Goal: Transaction & Acquisition: Purchase product/service

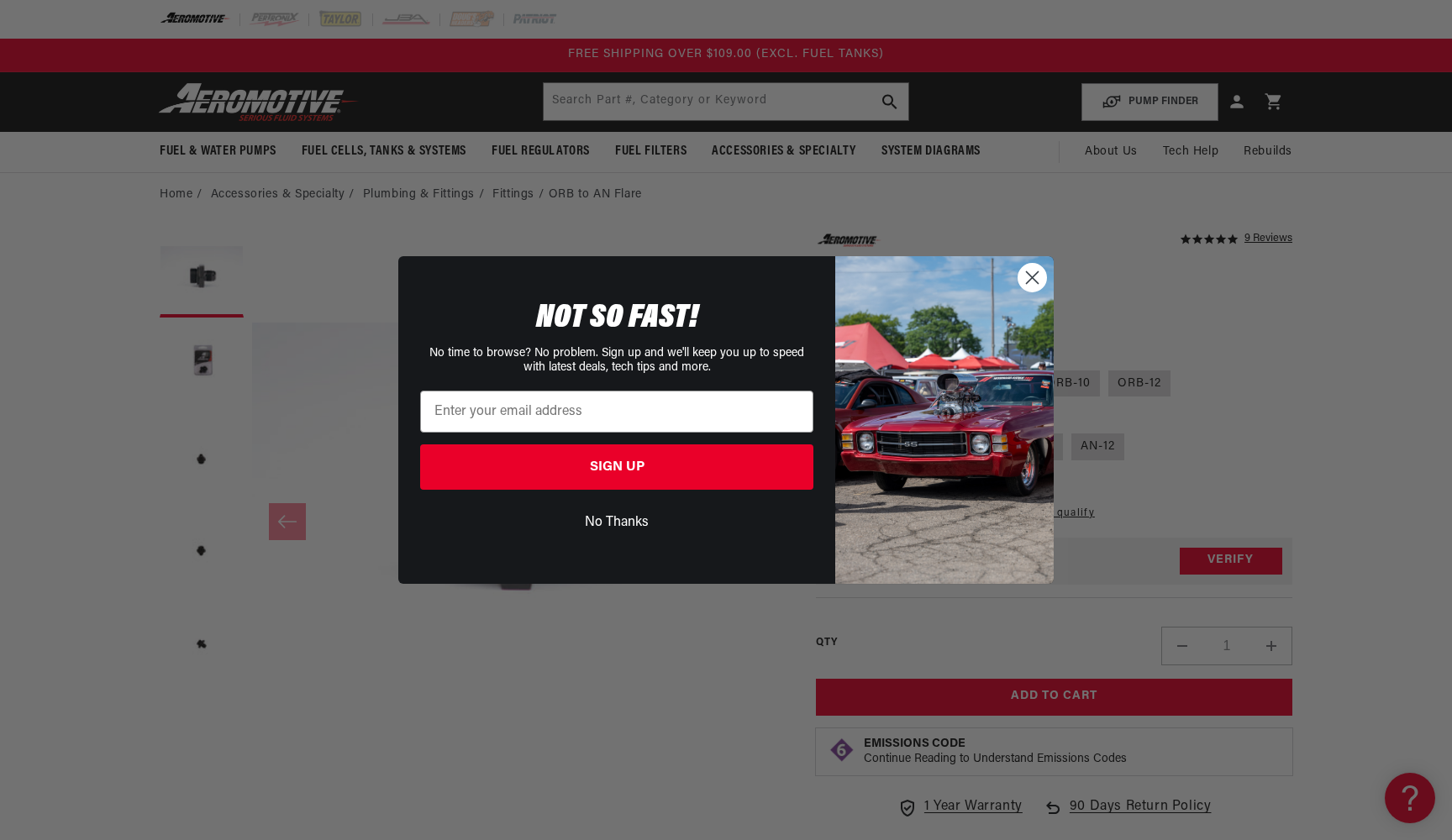
click at [1032, 270] on circle "Close dialog" at bounding box center [1032, 277] width 28 height 28
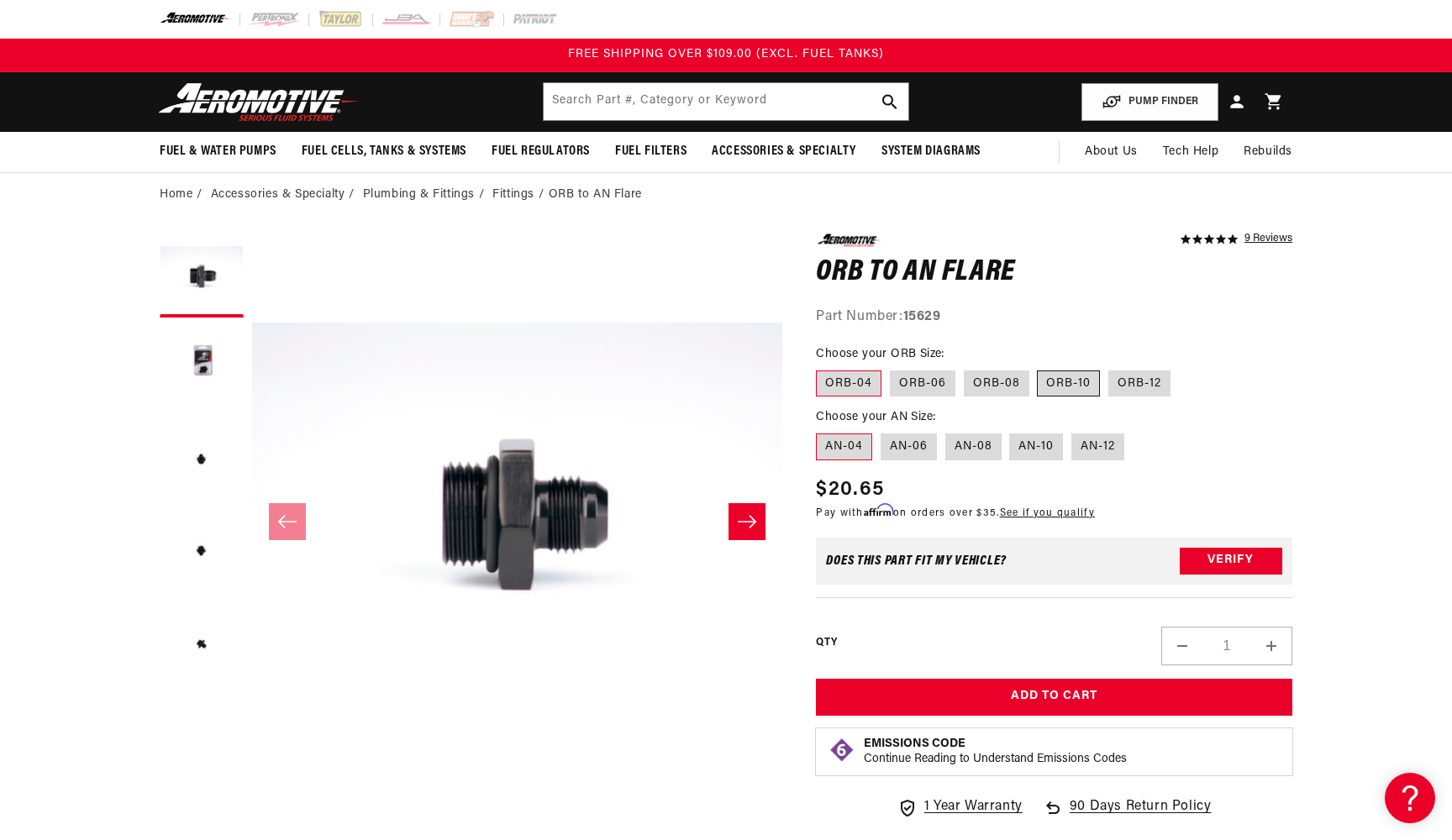
click at [1066, 386] on label "ORB-10" at bounding box center [1068, 384] width 63 height 27
click at [1038, 368] on input "ORB-10" at bounding box center [1037, 367] width 1 height 1
radio input "true"
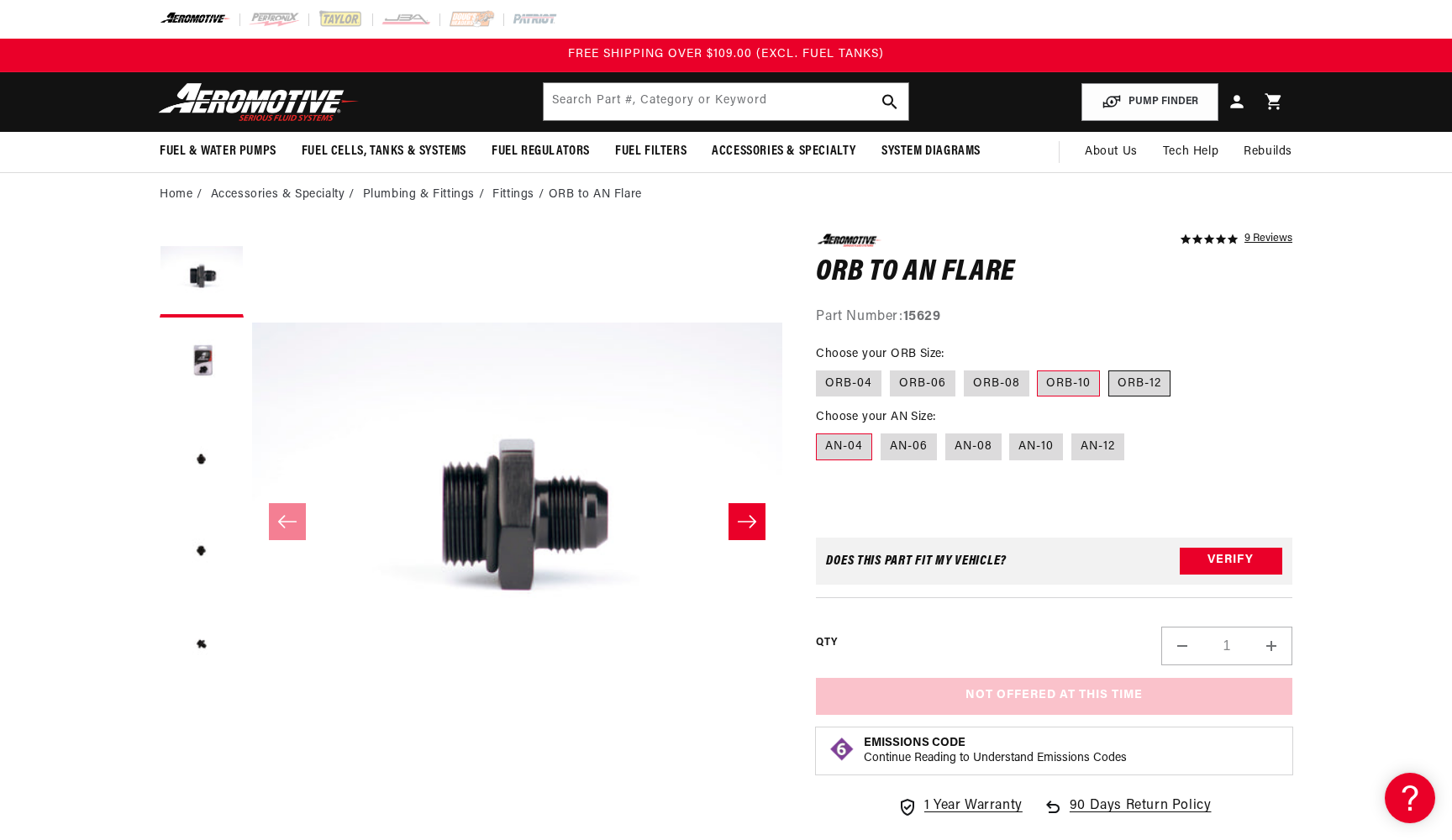
click at [1132, 381] on label "ORB-12" at bounding box center [1139, 384] width 62 height 27
click at [1109, 368] on input "ORB-12" at bounding box center [1108, 367] width 1 height 1
radio input "true"
click at [1013, 444] on label "AN-10" at bounding box center [1035, 447] width 54 height 27
click at [1010, 431] on input "AN-10" at bounding box center [1010, 430] width 1 height 1
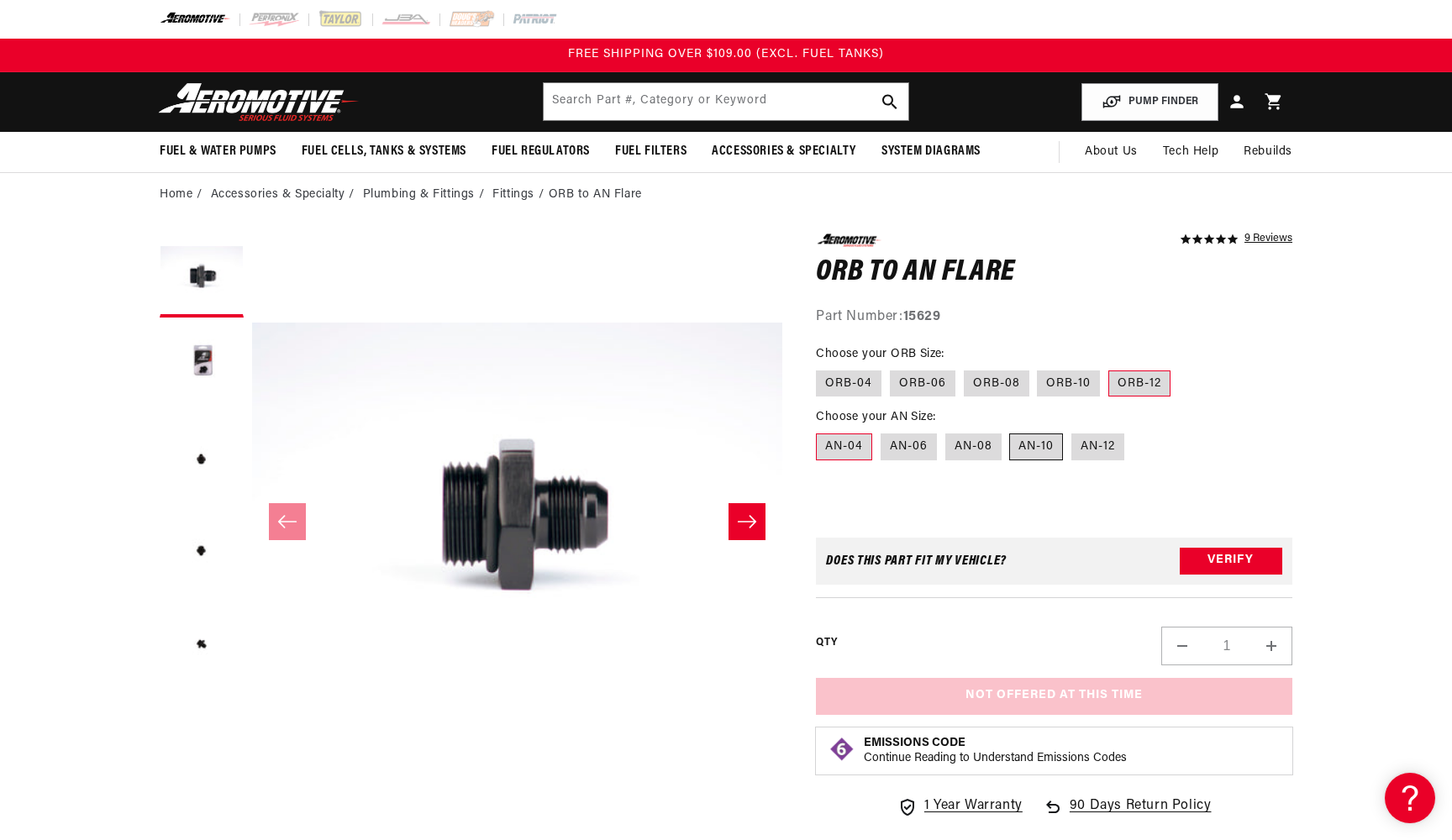
radio input "true"
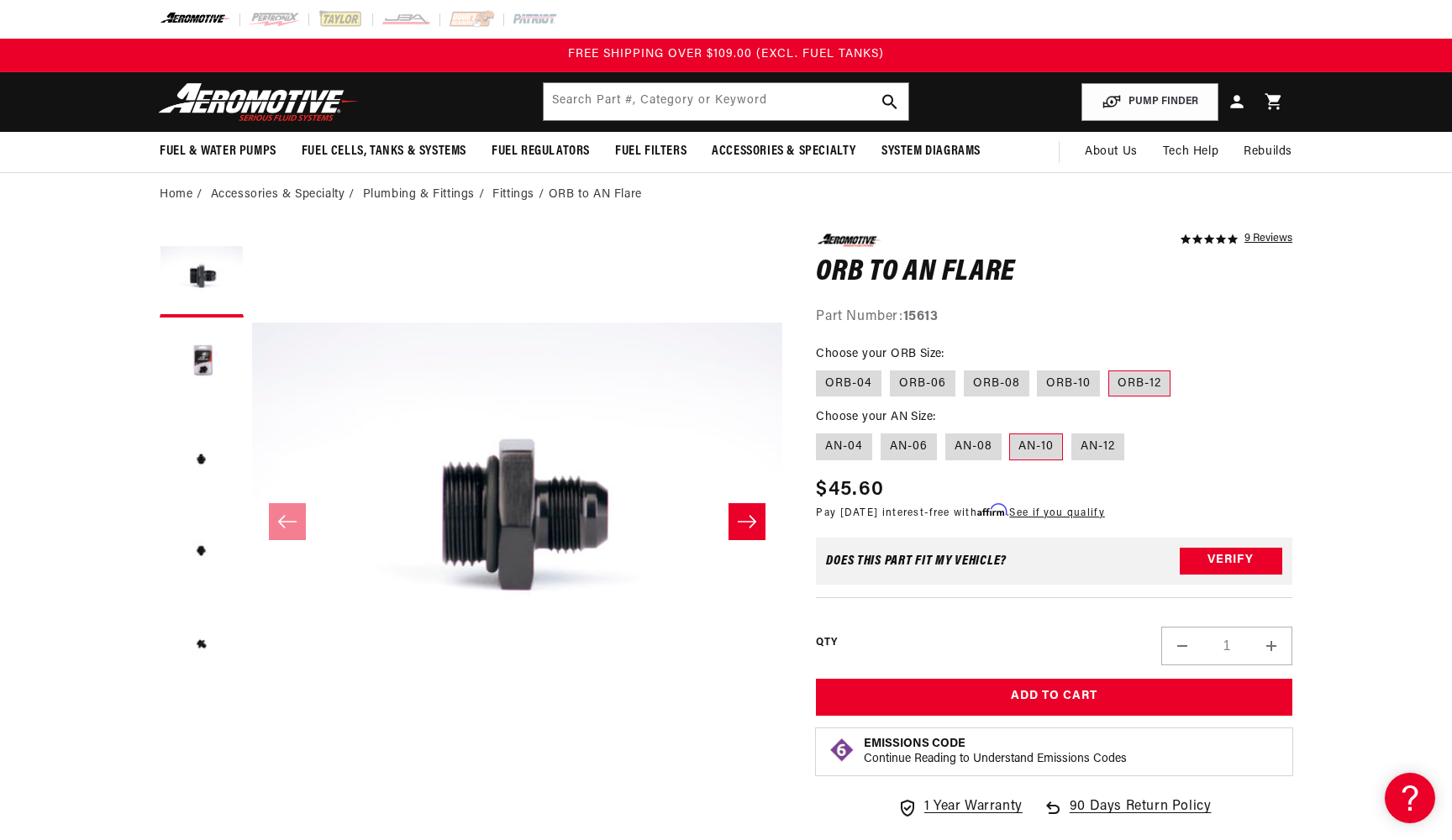
click at [1074, 366] on fieldset "Choose your ORB Size: ORB-04 ORB-06 ORB-08 ORB-10 ORB-12" at bounding box center [1054, 372] width 476 height 54
click at [1071, 377] on label "ORB-10" at bounding box center [1068, 384] width 63 height 27
click at [1038, 368] on input "ORB-10" at bounding box center [1037, 367] width 1 height 1
radio input "true"
click at [1119, 389] on label "ORB-12" at bounding box center [1139, 384] width 62 height 27
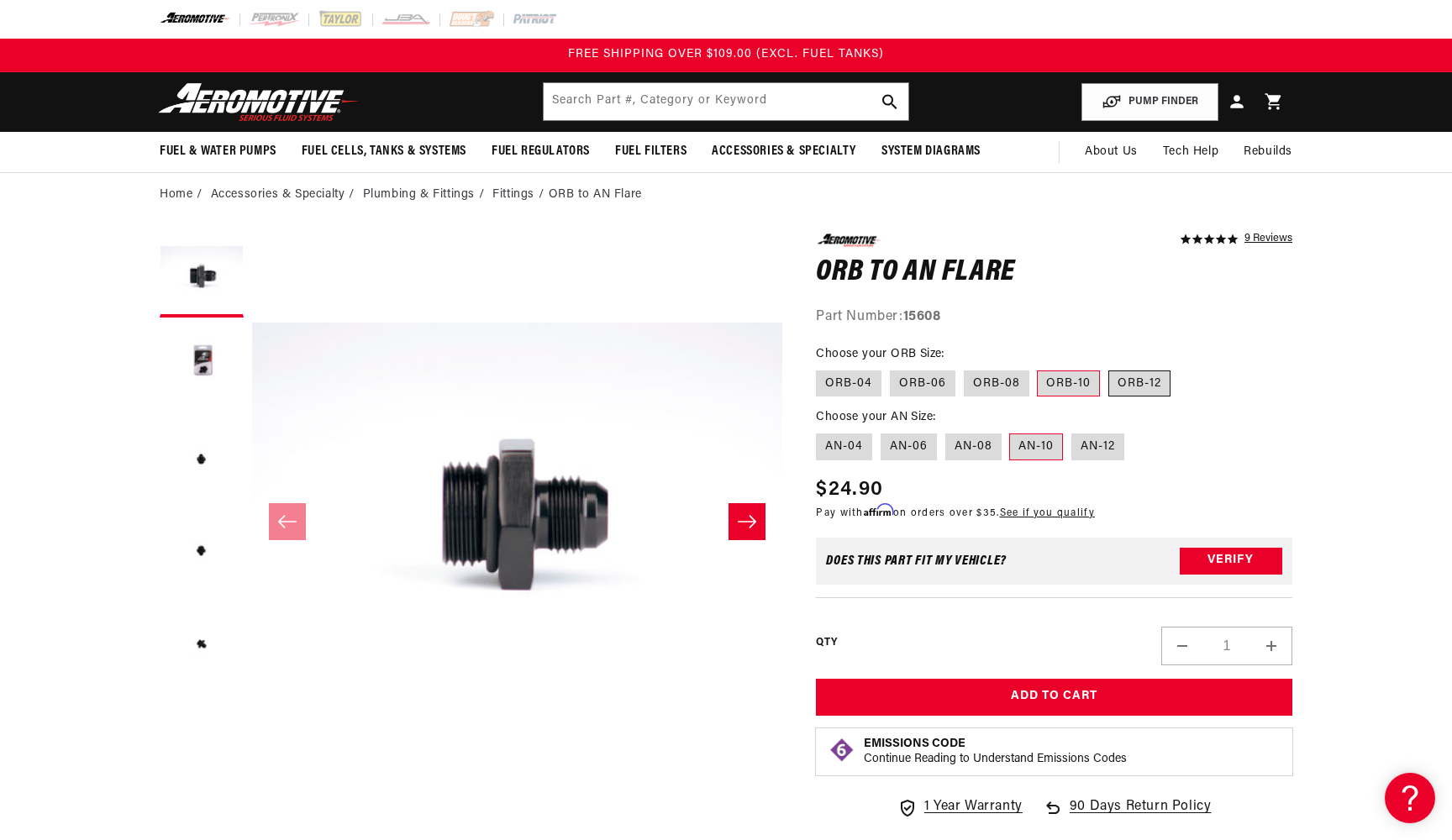
click at [1109, 368] on input "ORB-12" at bounding box center [1108, 367] width 1 height 1
radio input "true"
click at [965, 441] on label "AN-08" at bounding box center [973, 447] width 57 height 27
click at [946, 431] on input "AN-08" at bounding box center [945, 430] width 1 height 1
radio input "true"
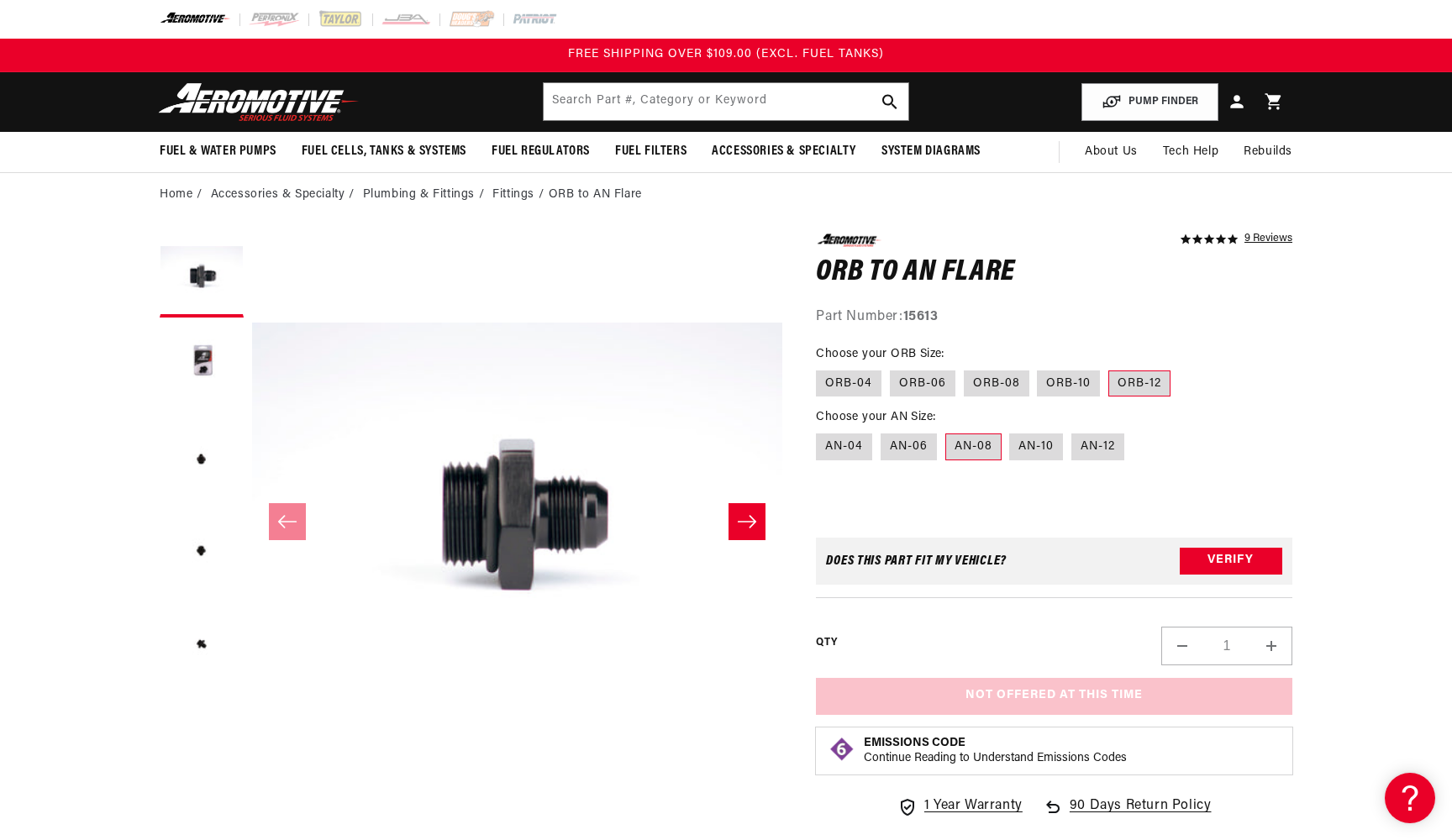
click at [1125, 375] on label "ORB-12" at bounding box center [1139, 384] width 62 height 27
click at [1109, 368] on input "ORB-12" at bounding box center [1108, 367] width 1 height 1
click at [1027, 444] on label "AN-10" at bounding box center [1035, 447] width 54 height 27
click at [1010, 431] on input "AN-10" at bounding box center [1010, 430] width 1 height 1
radio input "true"
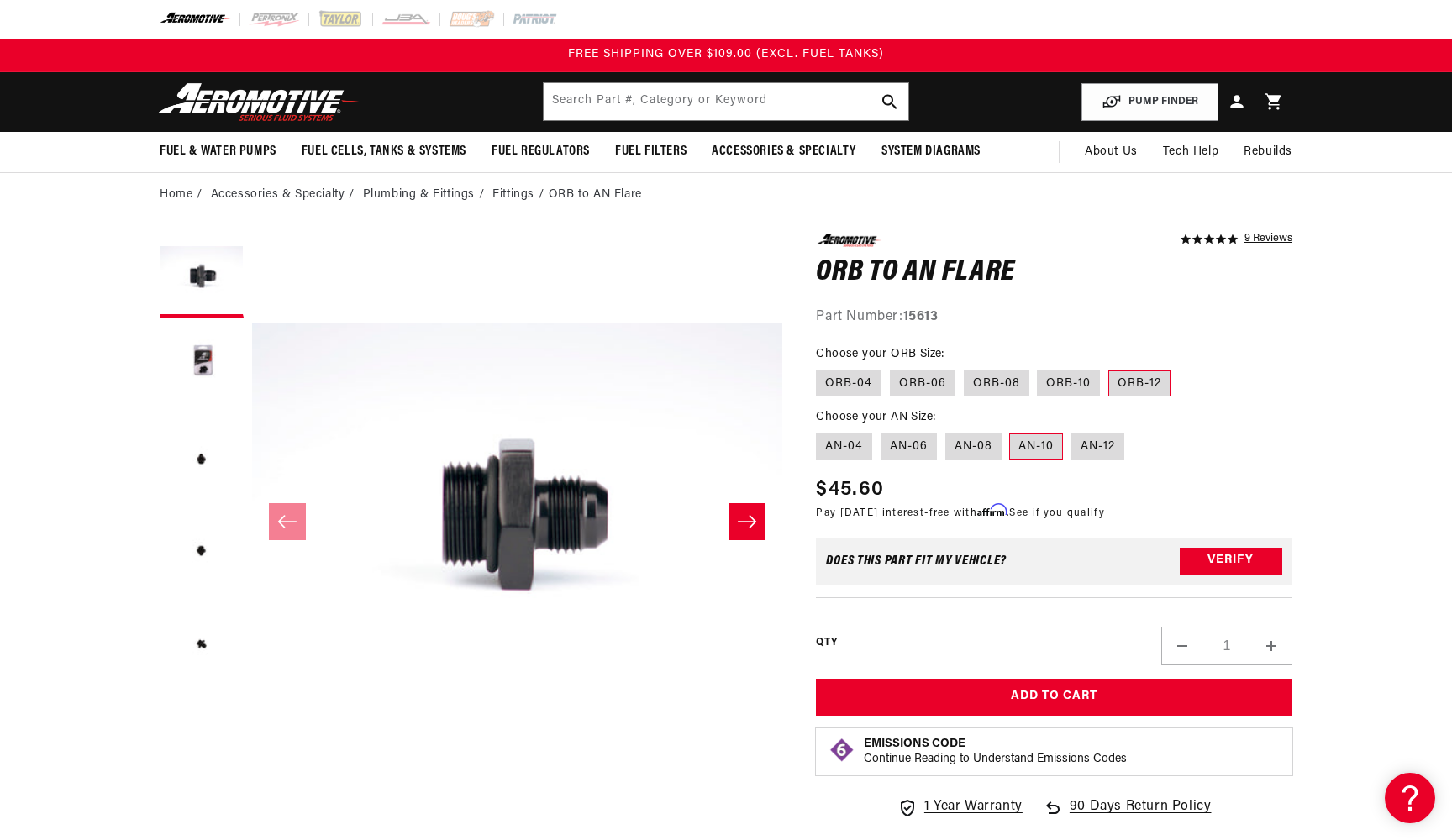
click at [1279, 646] on button "Increase quantity for ORB to AN Flare" at bounding box center [1271, 646] width 40 height 38
type input "2"
click at [1225, 454] on fieldset "Choose your AN Size: AN-04 AN-06 AN-08 AN-10 AN-12" at bounding box center [1054, 435] width 476 height 54
